Goal: Task Accomplishment & Management: Manage account settings

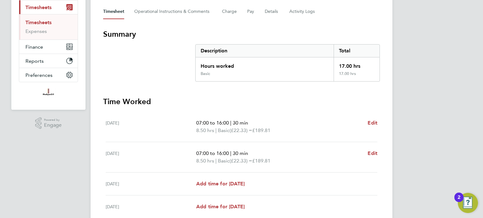
scroll to position [89, 0]
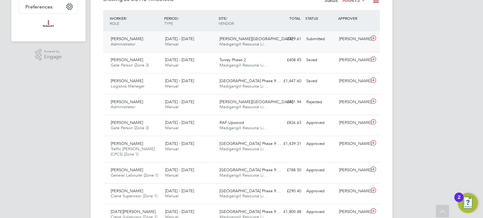
click at [264, 40] on div "Merrick Place Madigangill Resource Li…" at bounding box center [244, 42] width 54 height 16
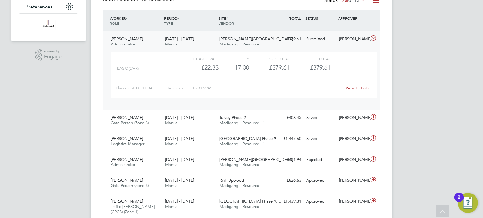
click at [360, 84] on div "View Details" at bounding box center [356, 88] width 31 height 10
click at [358, 87] on link "View Details" at bounding box center [356, 88] width 23 height 5
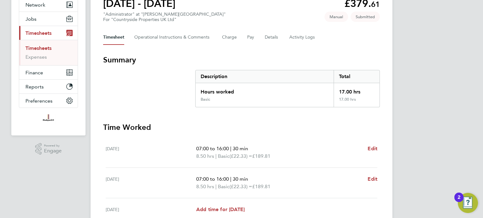
scroll to position [31, 0]
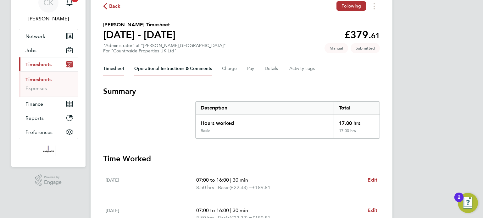
click at [188, 68] on Comments-tab "Operational Instructions & Comments" at bounding box center [173, 68] width 78 height 15
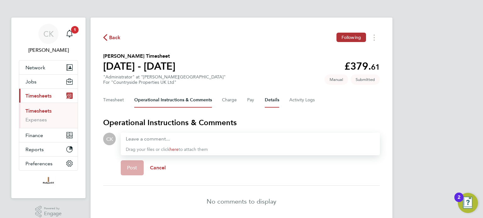
click at [267, 100] on button "Details" at bounding box center [272, 100] width 14 height 15
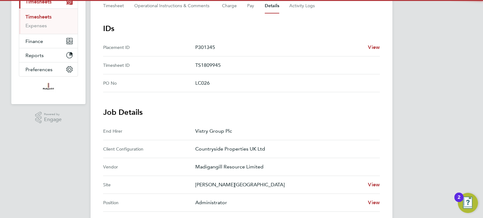
scroll to position [189, 0]
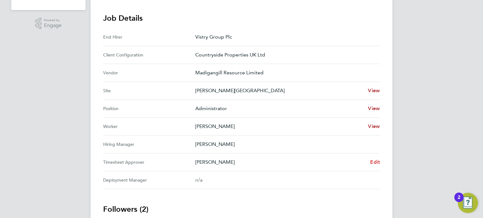
click at [379, 161] on span "Edit" at bounding box center [375, 162] width 10 height 6
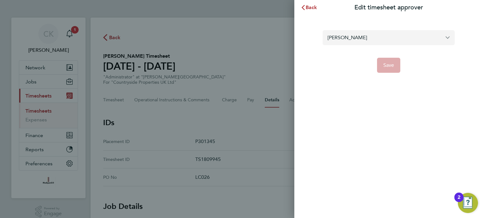
click at [382, 41] on input "[PERSON_NAME]" at bounding box center [389, 37] width 132 height 15
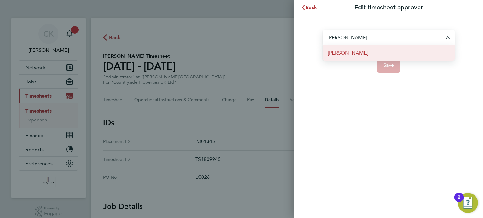
type input "Tony Farrow"
click at [350, 56] on span "Tony Farrow" at bounding box center [348, 53] width 41 height 8
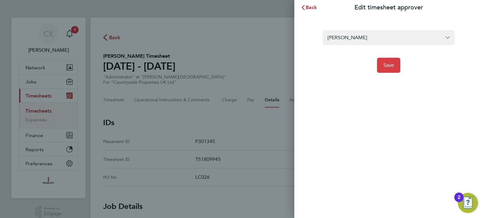
click at [392, 64] on span "Save" at bounding box center [388, 65] width 11 height 6
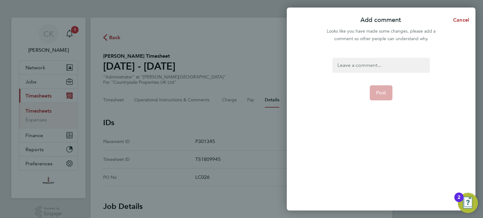
click at [377, 65] on div at bounding box center [380, 65] width 97 height 15
click at [369, 64] on div "David Alvarez Annual Leave" at bounding box center [380, 65] width 97 height 15
click at [384, 94] on span "Post" at bounding box center [381, 93] width 10 height 6
